Goal: Information Seeking & Learning: Find specific fact

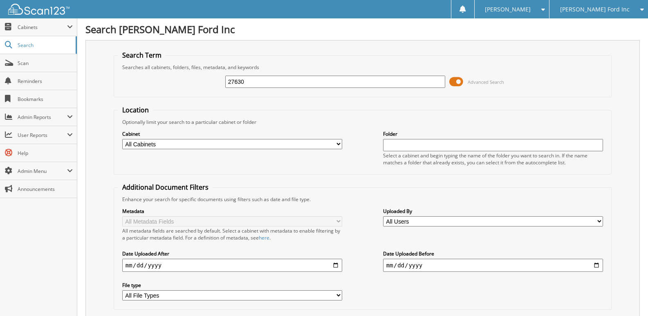
type input "27630"
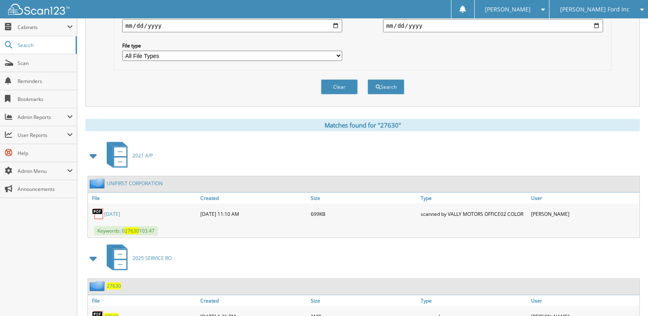
scroll to position [275, 0]
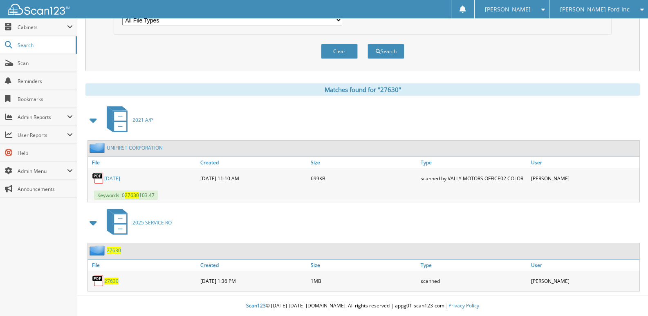
click at [114, 280] on span "27630" at bounding box center [111, 280] width 14 height 7
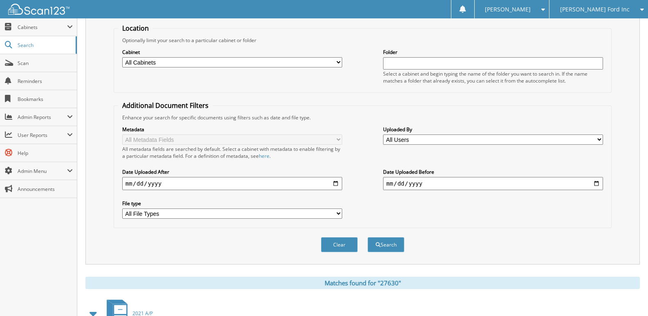
scroll to position [0, 0]
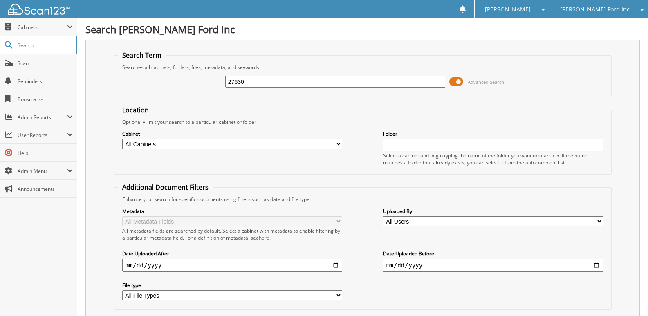
drag, startPoint x: 255, startPoint y: 82, endPoint x: 147, endPoint y: 85, distance: 108.7
click at [147, 85] on div "27630 Advanced Search" at bounding box center [362, 82] width 489 height 22
type input "27396"
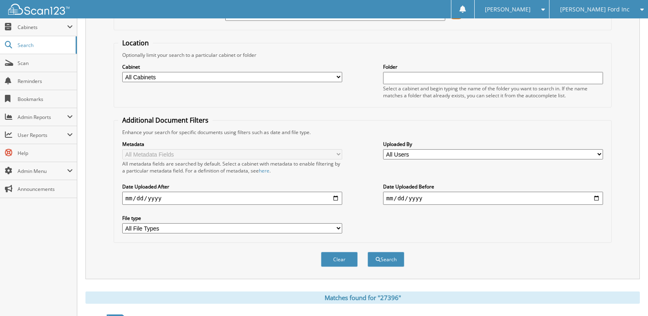
scroll to position [173, 0]
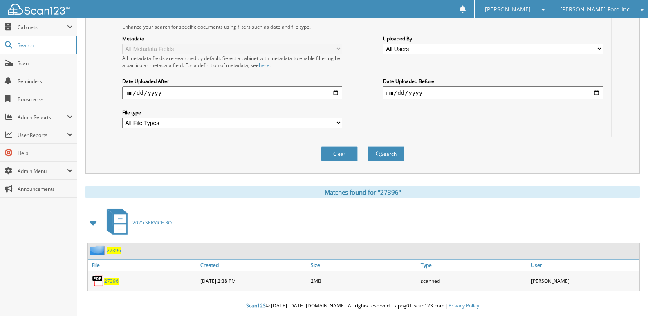
click at [107, 280] on span "27396" at bounding box center [111, 280] width 14 height 7
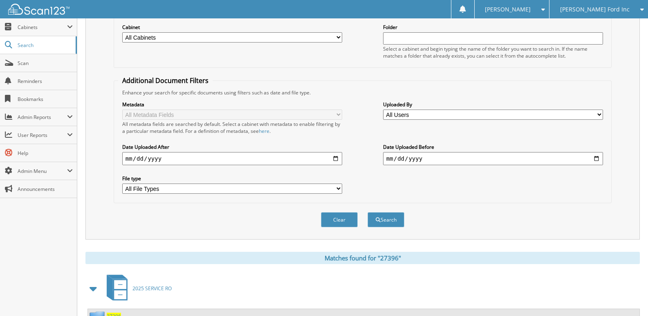
scroll to position [0, 0]
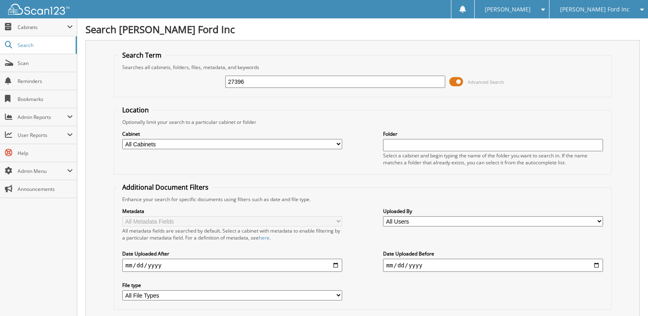
drag, startPoint x: 257, startPoint y: 85, endPoint x: 163, endPoint y: 81, distance: 94.0
click at [163, 81] on div "27396 Advanced Search" at bounding box center [362, 82] width 489 height 22
type input "27492"
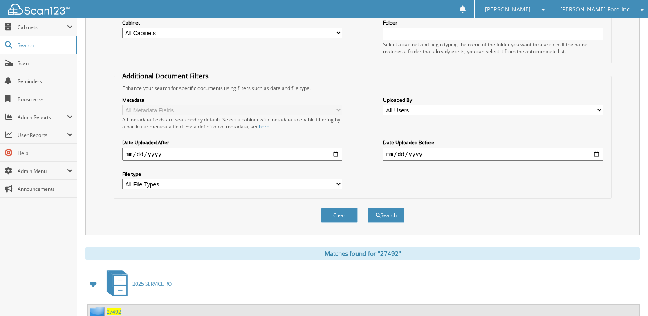
scroll to position [173, 0]
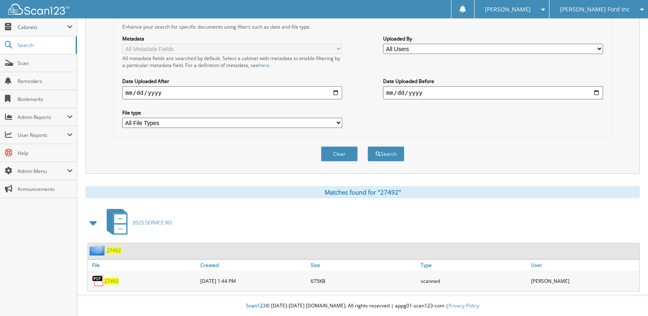
click at [106, 282] on span "27492" at bounding box center [111, 280] width 14 height 7
